Goal: Communication & Community: Connect with others

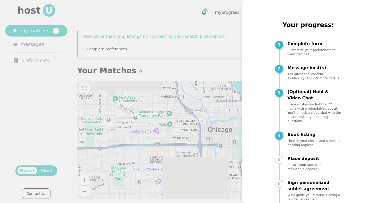
click at [150, 91] on div at bounding box center [187, 101] width 375 height 203
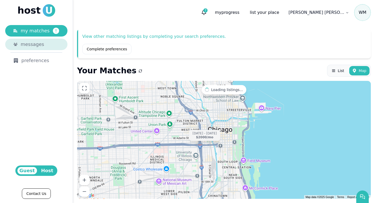
click at [43, 45] on div "messages" at bounding box center [40, 44] width 39 height 7
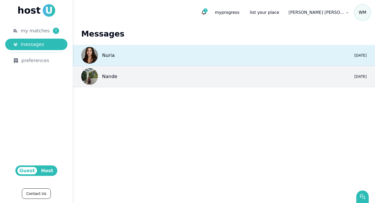
click at [110, 54] on p "Nuria" at bounding box center [108, 55] width 12 height 7
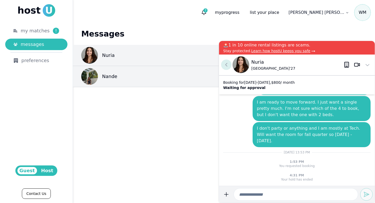
click at [225, 64] on icon at bounding box center [226, 64] width 6 height 6
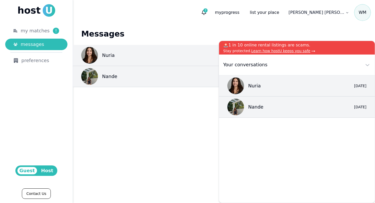
click at [199, 102] on main "Messages Nuria 0 yesterday Nande 0 5d ago" at bounding box center [224, 114] width 302 height 178
click at [160, 33] on h1 "Messages" at bounding box center [223, 33] width 285 height 9
click at [368, 62] on icon at bounding box center [367, 64] width 6 height 6
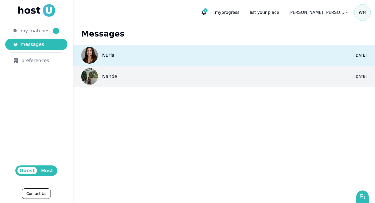
click at [102, 53] on div "Nuria" at bounding box center [97, 55] width 33 height 17
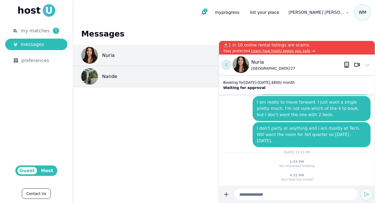
click at [226, 66] on use at bounding box center [226, 64] width 2 height 3
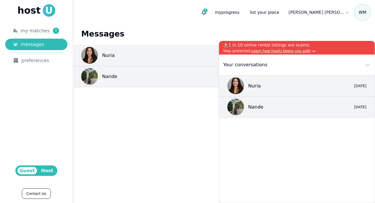
click at [195, 123] on main "Messages Nuria 0 yesterday Nande 0 5d ago" at bounding box center [224, 114] width 302 height 178
click at [368, 63] on icon at bounding box center [367, 64] width 6 height 6
